Goal: Navigation & Orientation: Find specific page/section

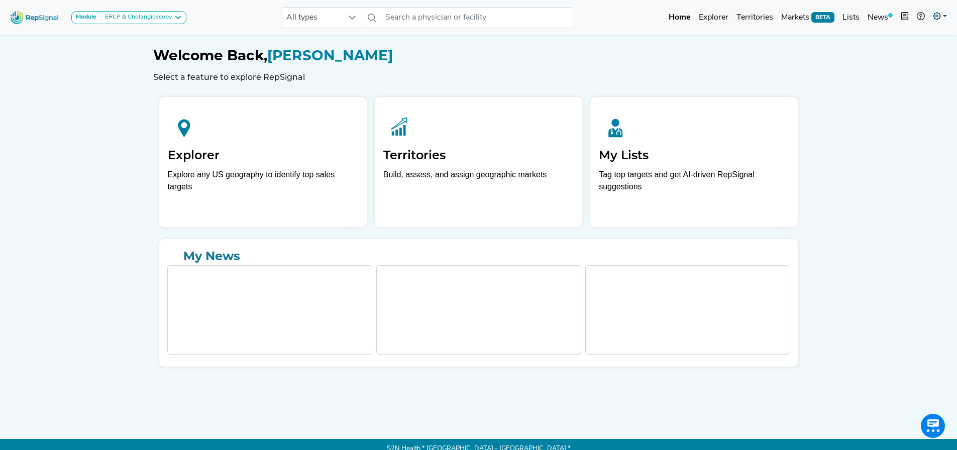
click at [939, 16] on icon at bounding box center [937, 16] width 8 height 8
click at [906, 44] on link "My Account" at bounding box center [910, 43] width 79 height 20
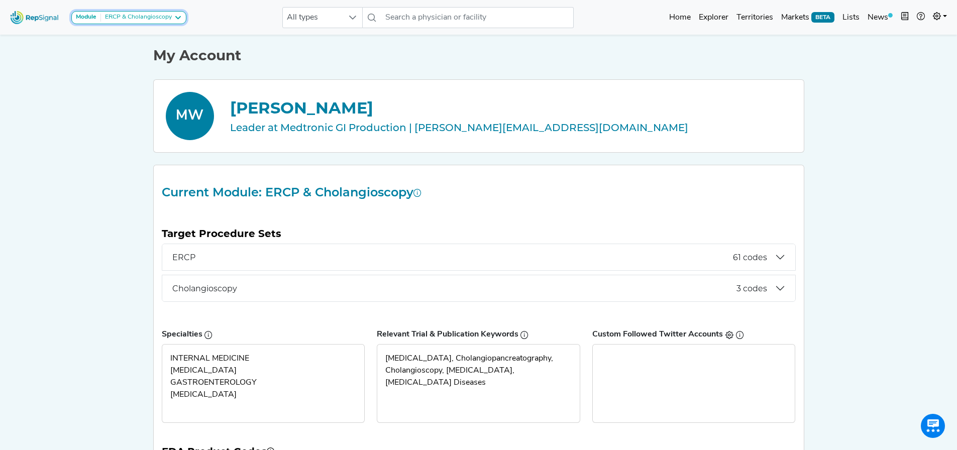
click at [176, 13] on button "Module ERCP & Cholangioscopy" at bounding box center [128, 17] width 115 height 13
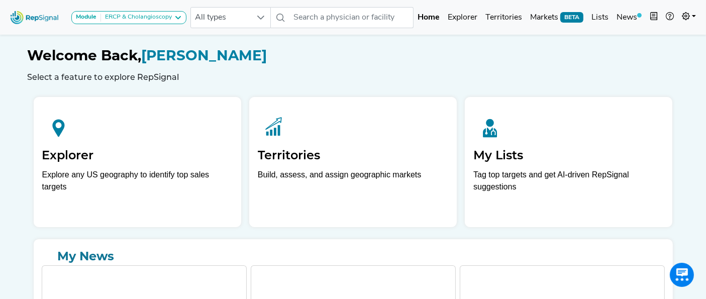
drag, startPoint x: 0, startPoint y: 0, endPoint x: 470, endPoint y: 36, distance: 470.9
click at [470, 36] on div "Welcome Back, Mason Witherow Select a feature to explore RepSignal" at bounding box center [353, 57] width 651 height 50
click at [635, 11] on link at bounding box center [688, 18] width 22 height 20
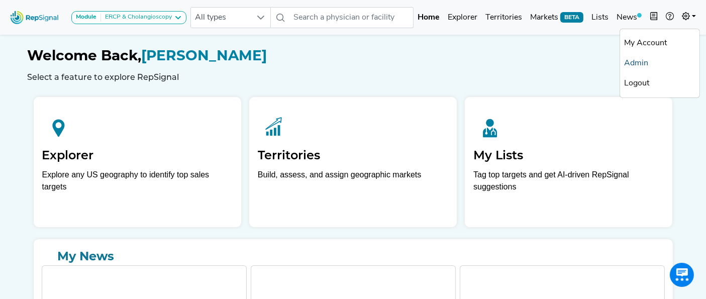
click at [635, 60] on link "Admin" at bounding box center [659, 63] width 79 height 20
